Goal: Check status

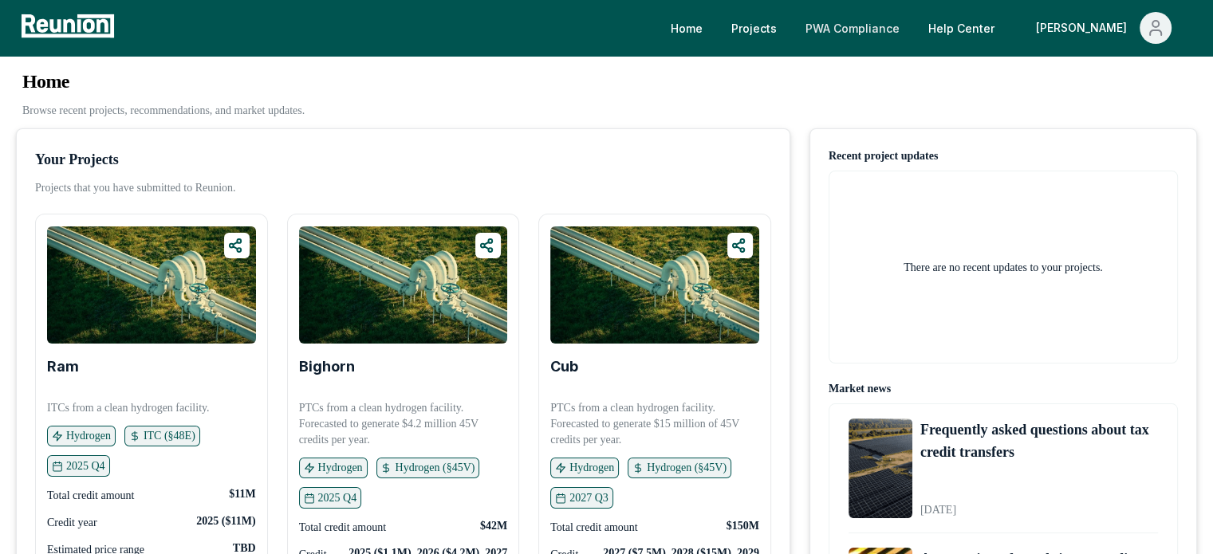
click at [902, 19] on link "PWA Compliance" at bounding box center [853, 28] width 120 height 32
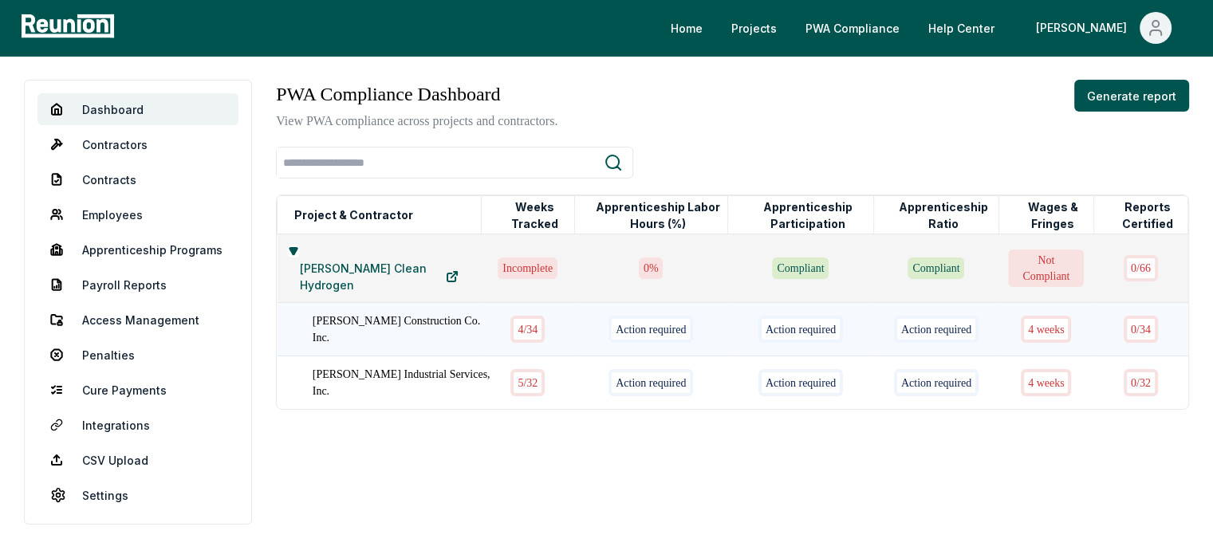
click at [510, 325] on div "4 / 34" at bounding box center [527, 329] width 34 height 26
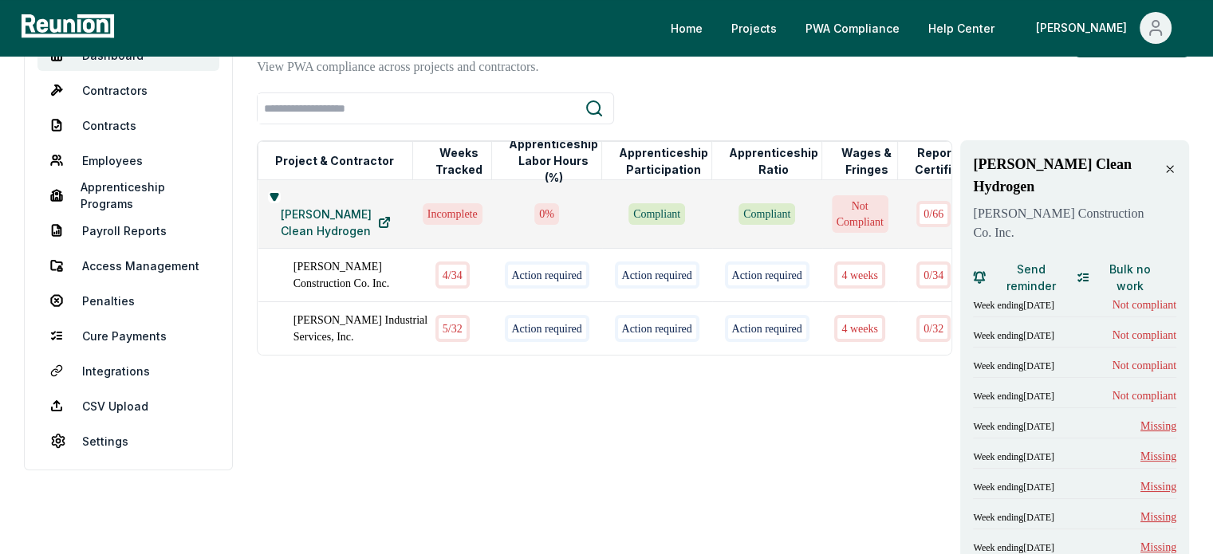
scroll to position [80, 0]
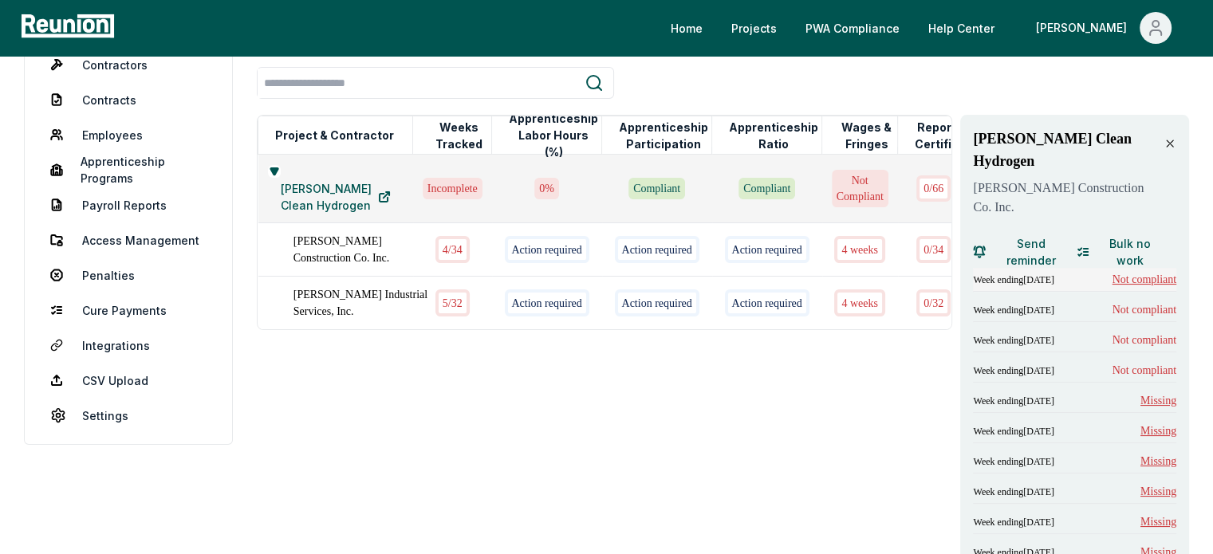
click at [1136, 271] on span "Not compliant" at bounding box center [1144, 279] width 65 height 17
